Goal: Find specific page/section: Find specific page/section

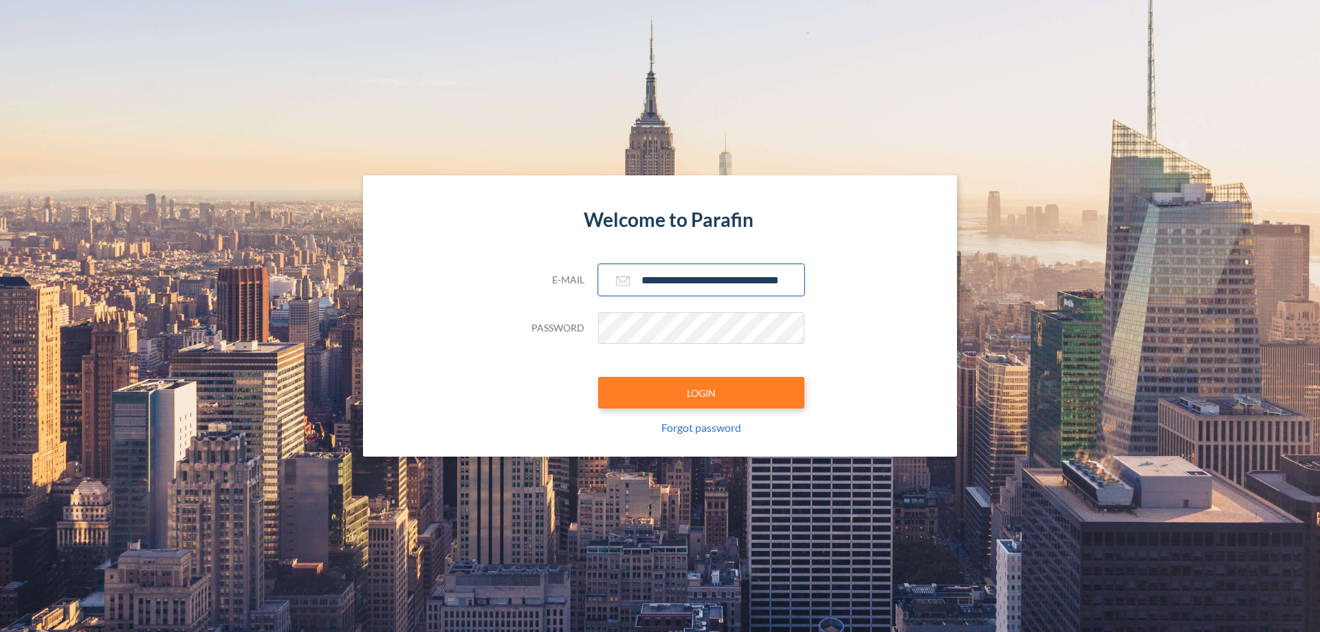
type input "**********"
click at [701, 393] on button "LOGIN" at bounding box center [701, 393] width 206 height 32
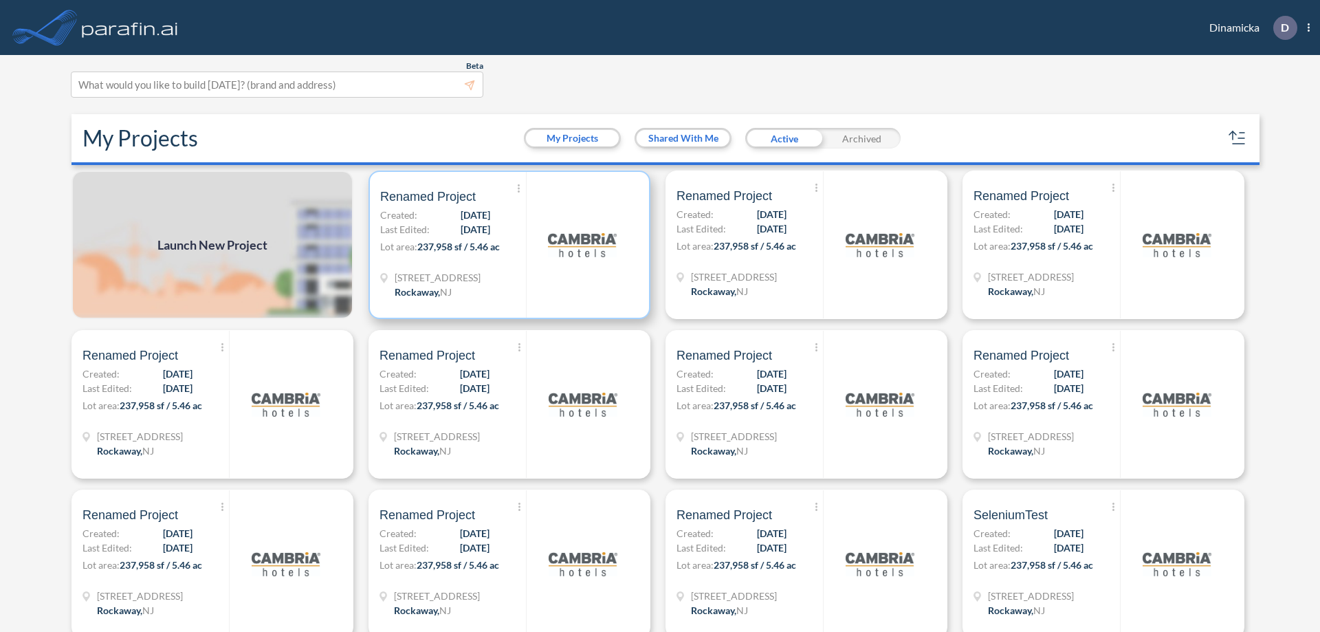
scroll to position [3, 0]
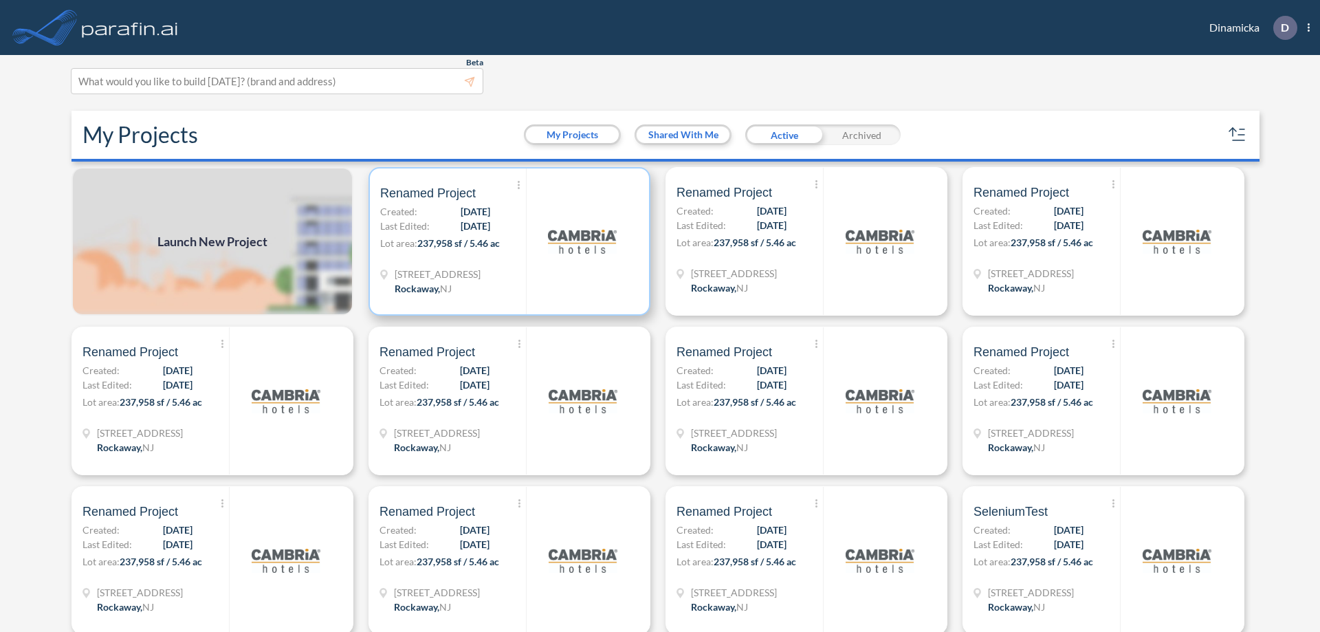
click at [507, 241] on p "Lot area: 237,958 sf / 5.46 ac" at bounding box center [453, 246] width 146 height 20
